Goal: Information Seeking & Learning: Learn about a topic

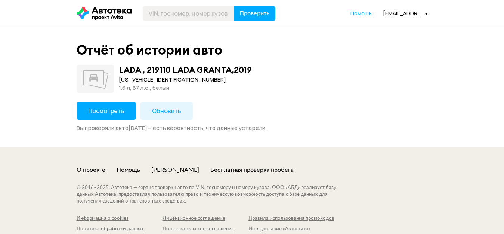
click at [117, 109] on span "Посмотреть" at bounding box center [106, 111] width 36 height 8
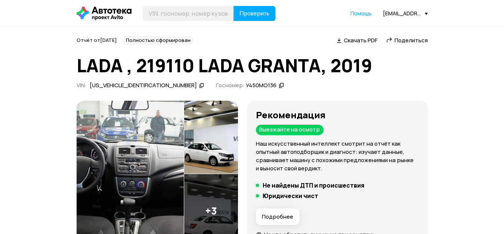
scroll to position [112, 0]
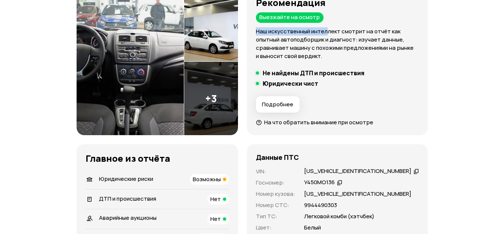
drag, startPoint x: 79, startPoint y: 93, endPoint x: 155, endPoint y: 103, distance: 76.8
click at [247, 103] on div "Рекомендация Выезжайте на осмотр Наш искусственный интеллект смотрит на отчёт к…" at bounding box center [337, 61] width 181 height 147
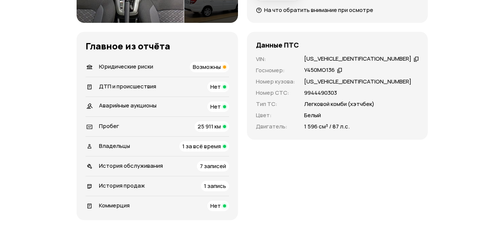
scroll to position [374, 0]
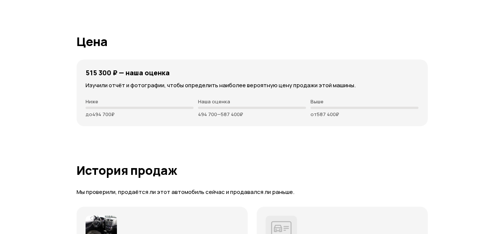
scroll to position [1757, 0]
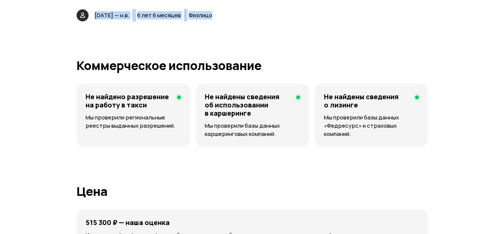
drag, startPoint x: 193, startPoint y: 123, endPoint x: 85, endPoint y: 101, distance: 110.3
click at [85, 21] on article "1 владелец по ПТС [DATE] — н.в. · 6 лет 6 месяцев · Физлицо" at bounding box center [252, 3] width 351 height 37
drag, startPoint x: 84, startPoint y: 101, endPoint x: 256, endPoint y: 130, distance: 174.4
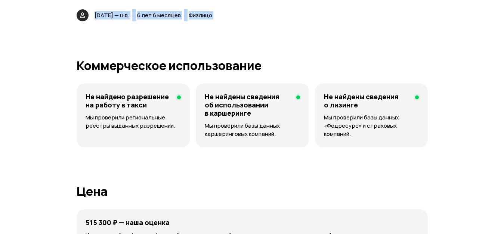
click at [256, 21] on div "[DATE] — н.в. · 6 лет 6 месяцев · Физлицо" at bounding box center [252, 15] width 351 height 12
drag, startPoint x: 256, startPoint y: 130, endPoint x: 62, endPoint y: 97, distance: 196.8
